Goal: Browse casually

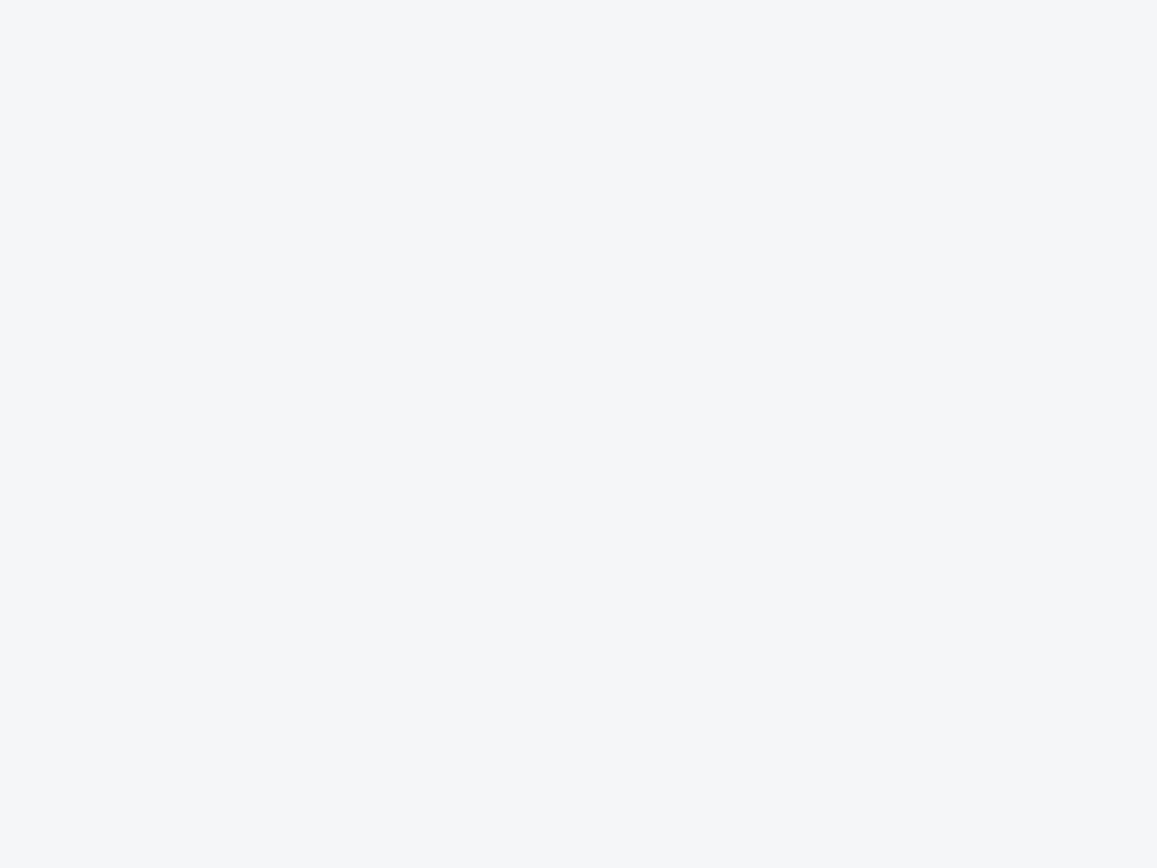
click at [579, 434] on div at bounding box center [578, 434] width 1157 height 868
